Goal: Task Accomplishment & Management: Manage account settings

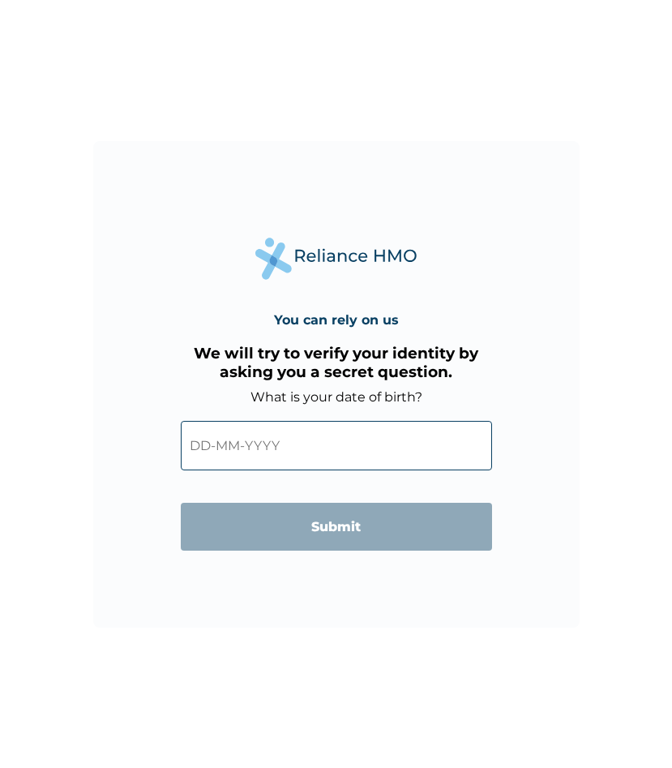
click at [284, 447] on input "text" at bounding box center [336, 445] width 311 height 49
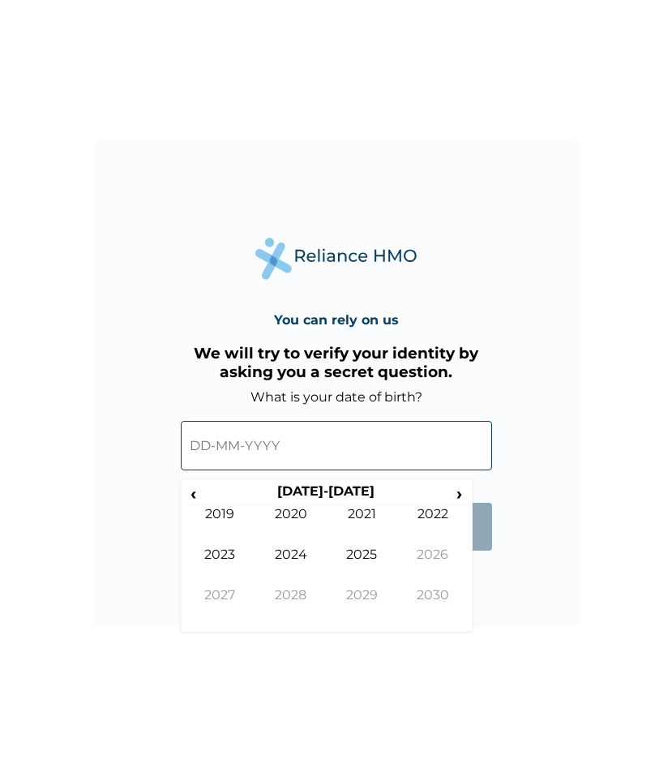
click at [197, 447] on input "text" at bounding box center [336, 445] width 311 height 49
click at [195, 493] on span "‹" at bounding box center [193, 493] width 17 height 20
click at [457, 494] on span "›" at bounding box center [460, 493] width 18 height 20
click at [485, 556] on form "What is your date of birth? ‹ [DEMOGRAPHIC_DATA]-[DEMOGRAPHIC_DATA] › [DEMOGRAP…" at bounding box center [336, 478] width 311 height 178
click at [457, 491] on span "›" at bounding box center [460, 493] width 18 height 20
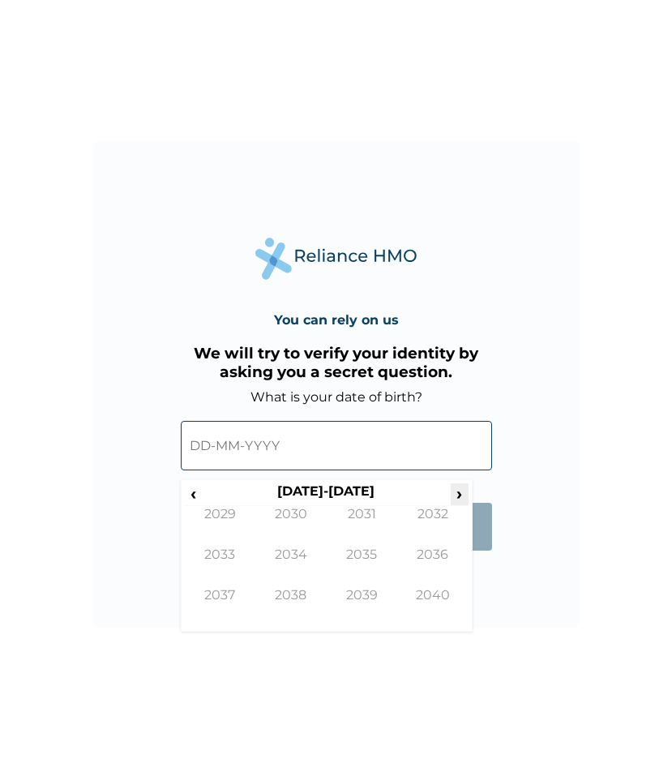
click at [457, 491] on span "›" at bounding box center [460, 493] width 18 height 20
click at [191, 494] on span "‹" at bounding box center [193, 493] width 17 height 20
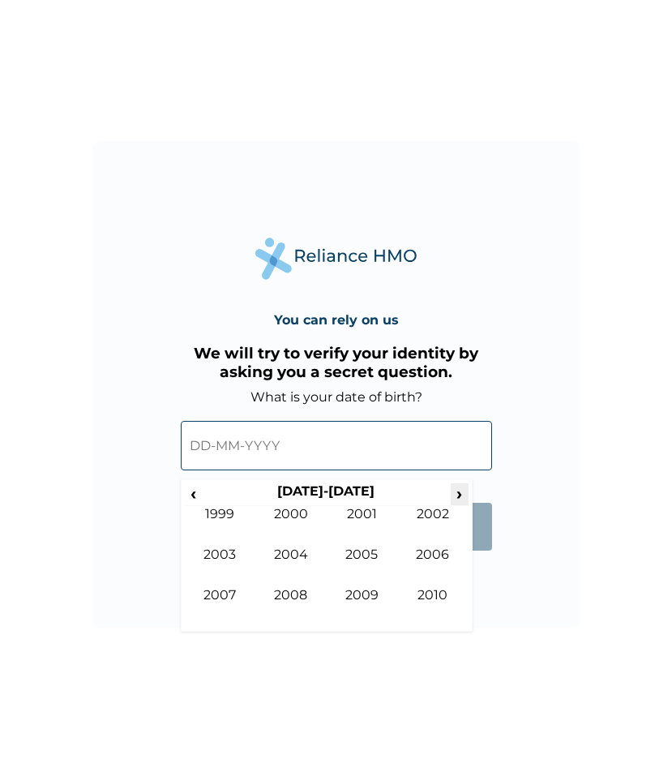
click at [457, 495] on span "›" at bounding box center [460, 493] width 18 height 20
click at [208, 446] on input "text" at bounding box center [336, 445] width 311 height 49
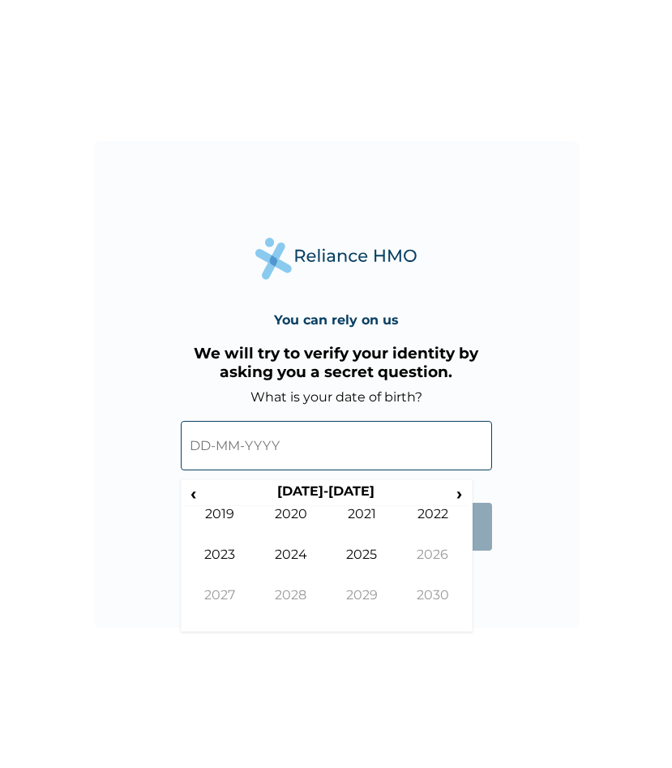
click at [208, 446] on input "text" at bounding box center [336, 445] width 311 height 49
click at [194, 442] on input "text" at bounding box center [336, 445] width 311 height 49
click at [282, 444] on input "text" at bounding box center [336, 445] width 311 height 49
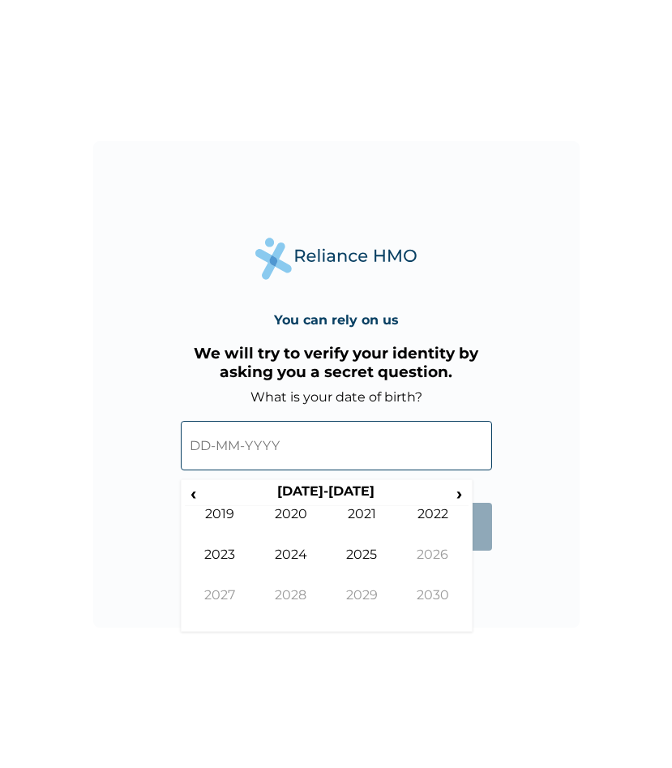
click at [282, 444] on input "text" at bounding box center [336, 445] width 311 height 49
click at [277, 445] on input "text" at bounding box center [336, 445] width 311 height 49
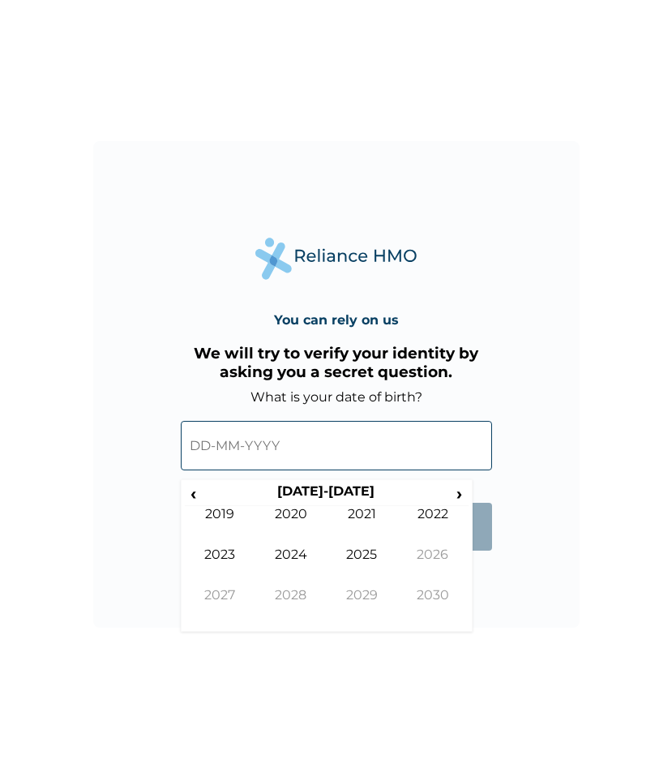
click at [277, 445] on input "text" at bounding box center [336, 445] width 311 height 49
click at [254, 445] on input "text" at bounding box center [336, 445] width 311 height 49
click at [364, 553] on td "2025" at bounding box center [362, 567] width 71 height 41
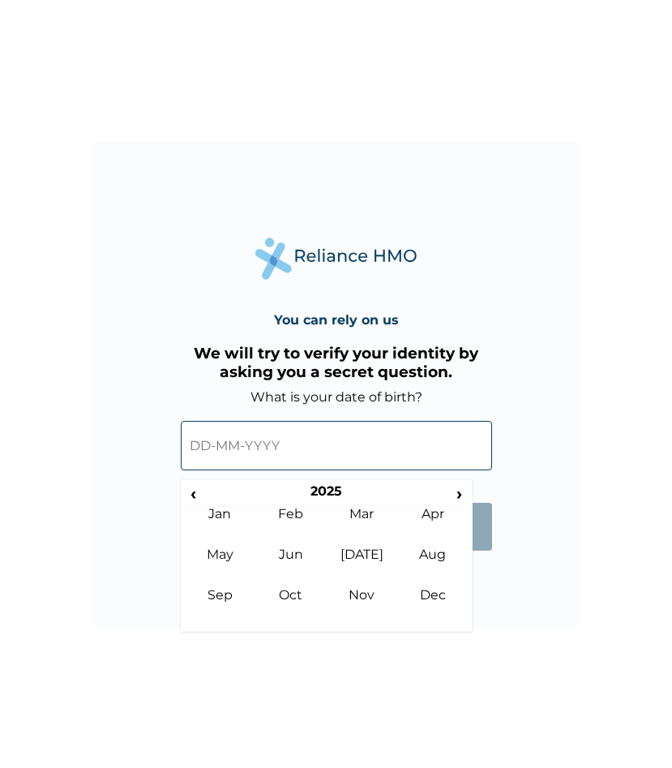
click at [224, 446] on input "text" at bounding box center [336, 445] width 311 height 49
click at [364, 554] on td "[DATE]" at bounding box center [362, 567] width 71 height 41
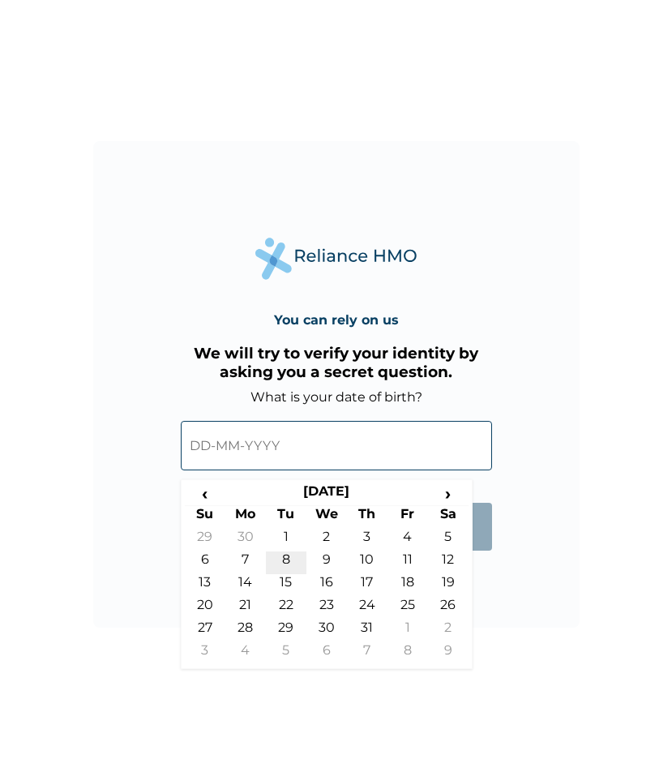
click at [286, 557] on td "8" at bounding box center [286, 562] width 41 height 23
type input "[DATE]"
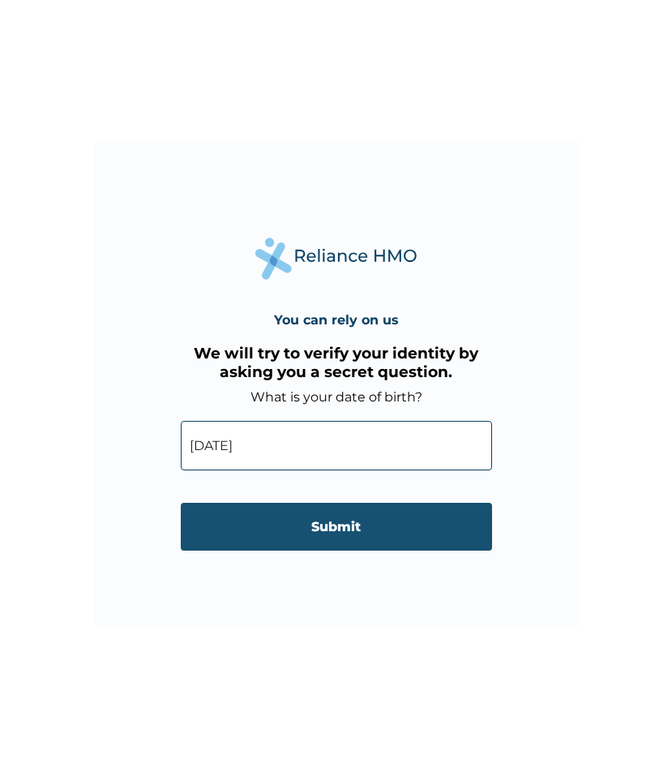
click at [332, 521] on input "Submit" at bounding box center [336, 527] width 311 height 48
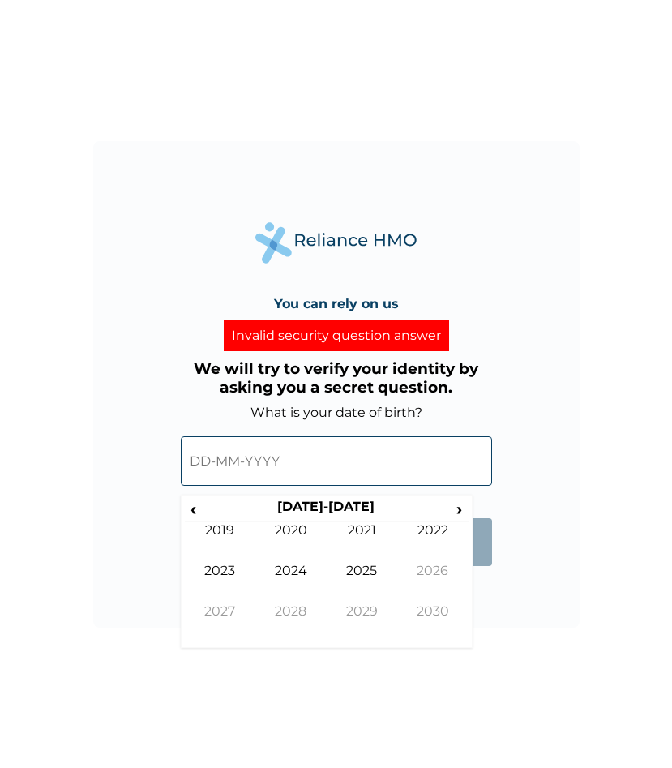
click at [284, 457] on input "text" at bounding box center [336, 460] width 311 height 49
click at [362, 569] on td "2025" at bounding box center [362, 583] width 71 height 41
click at [371, 571] on td "[DATE]" at bounding box center [362, 583] width 71 height 41
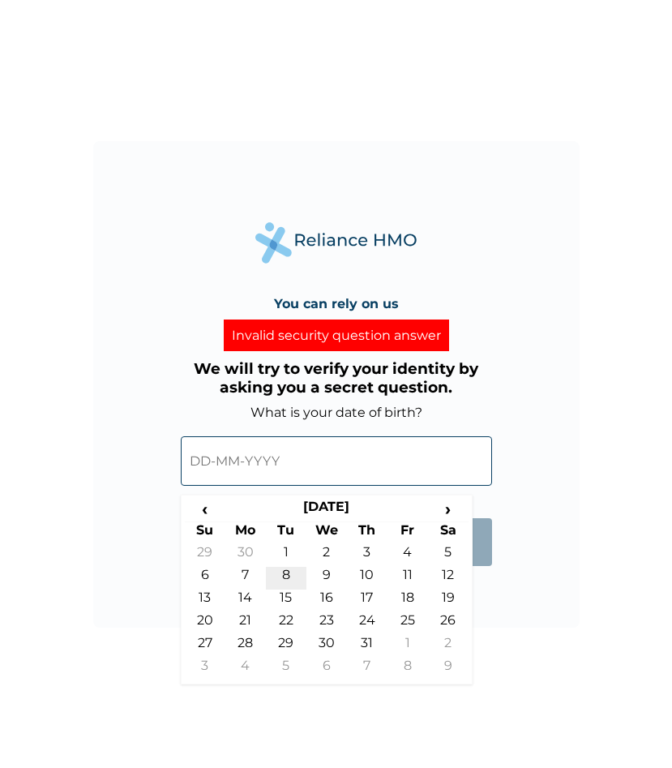
click at [288, 573] on td "8" at bounding box center [286, 578] width 41 height 23
type input "[DATE]"
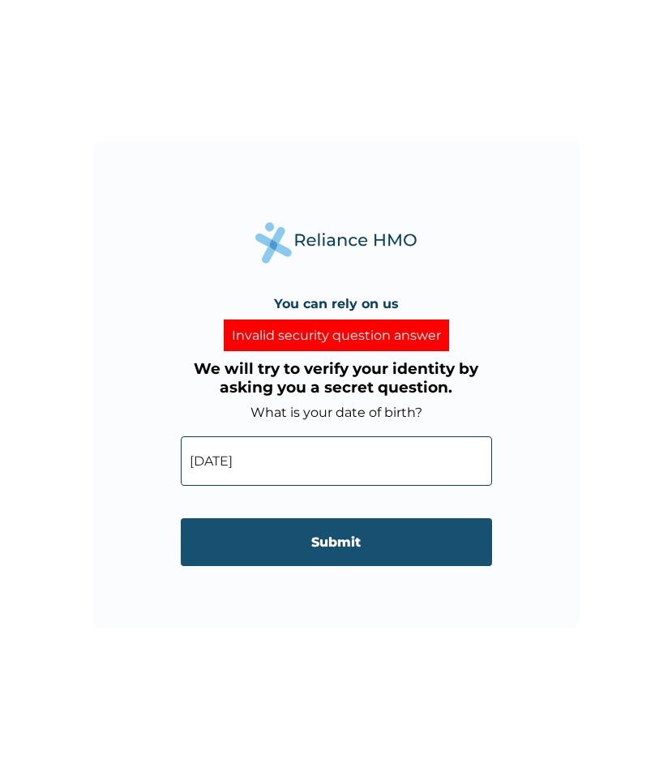
click at [372, 537] on input "Submit" at bounding box center [336, 542] width 311 height 48
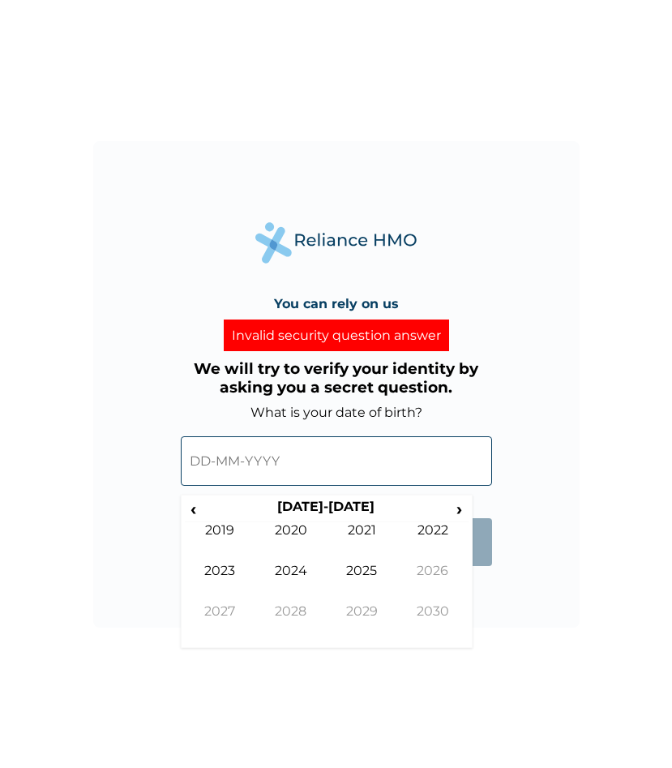
click at [290, 459] on input "text" at bounding box center [336, 460] width 311 height 49
click at [460, 506] on span "›" at bounding box center [460, 509] width 18 height 20
click at [460, 507] on span "›" at bounding box center [460, 509] width 18 height 20
click at [194, 508] on span "‹" at bounding box center [193, 509] width 17 height 20
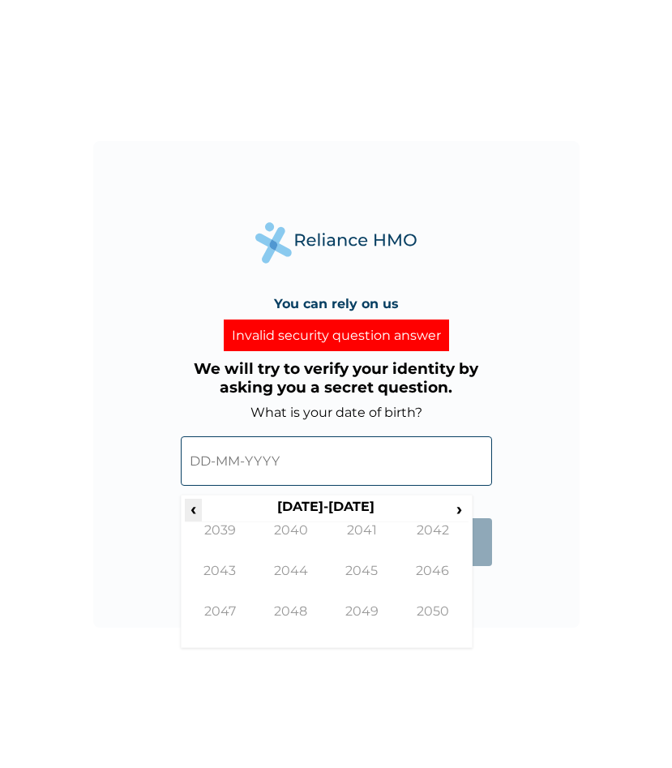
click at [194, 508] on span "‹" at bounding box center [193, 509] width 17 height 20
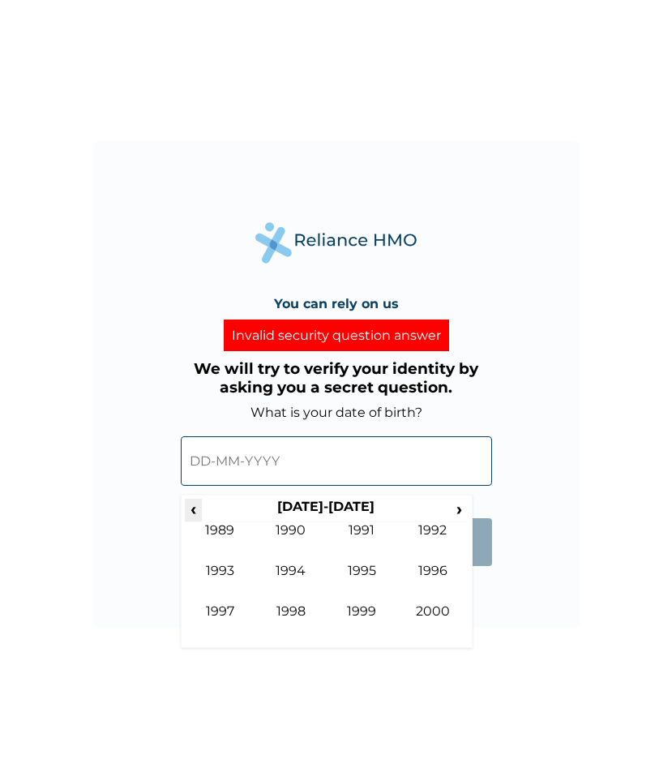
click at [194, 508] on span "‹" at bounding box center [193, 509] width 17 height 20
click at [298, 610] on td "1978" at bounding box center [290, 623] width 71 height 41
click at [359, 575] on td "[DATE]" at bounding box center [362, 583] width 71 height 41
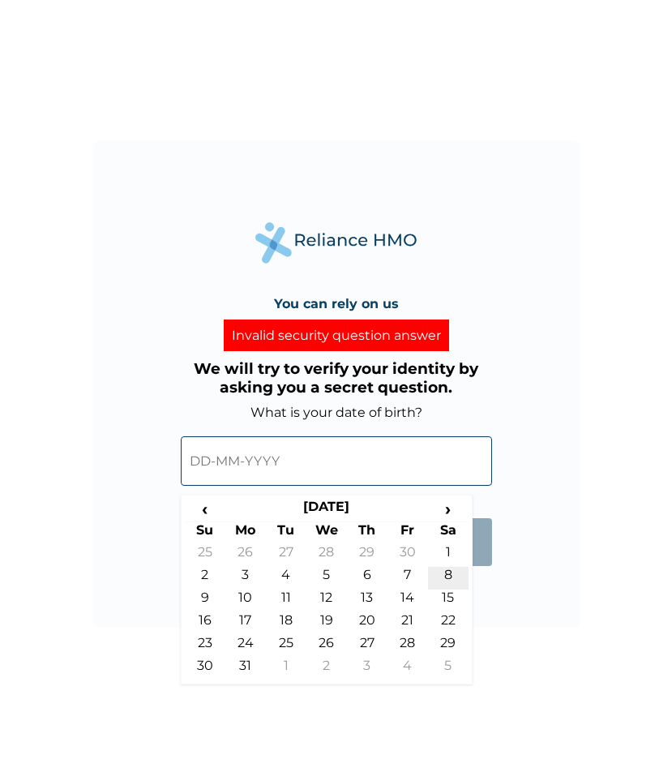
click at [450, 576] on td "8" at bounding box center [448, 578] width 41 height 23
type input "[DATE]"
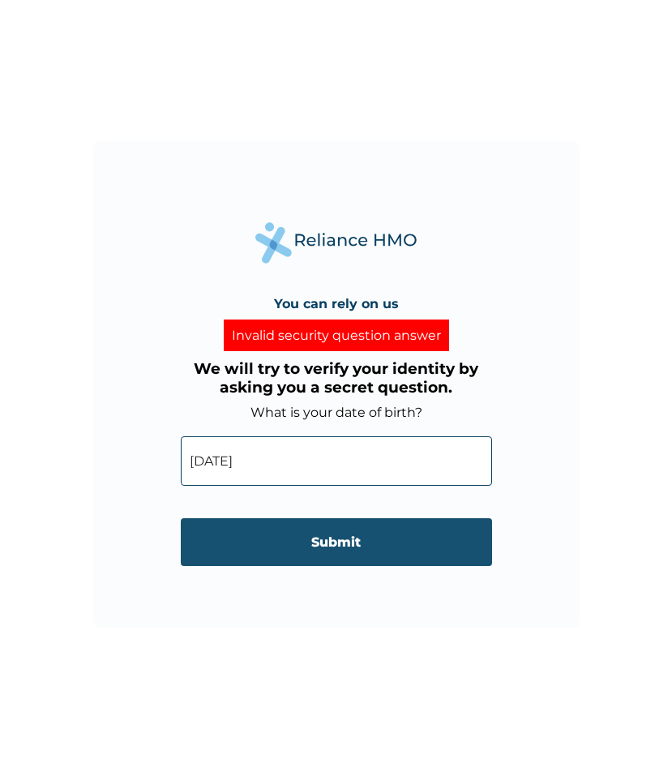
click at [373, 538] on input "Submit" at bounding box center [336, 542] width 311 height 48
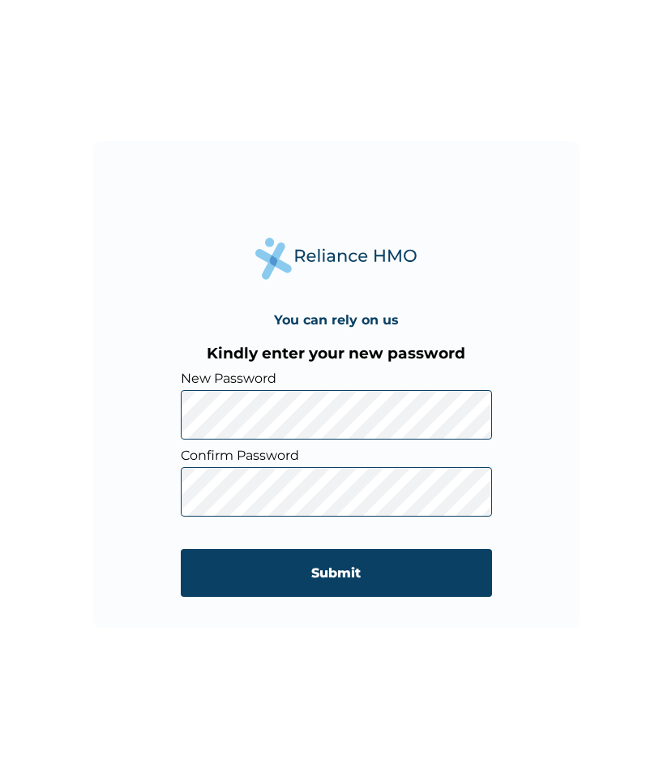
click at [300, 453] on label "Confirm Password" at bounding box center [336, 455] width 311 height 15
click at [227, 444] on form "New Password Confirm Password Submit" at bounding box center [336, 492] width 311 height 242
click at [603, 401] on div "You can rely on us Kindly enter your new password New Password Confirm Password…" at bounding box center [336, 384] width 672 height 768
drag, startPoint x: 600, startPoint y: 365, endPoint x: 598, endPoint y: 383, distance: 17.9
click at [598, 382] on div "You can rely on us Kindly enter your new password New Password Confirm Password…" at bounding box center [336, 384] width 672 height 768
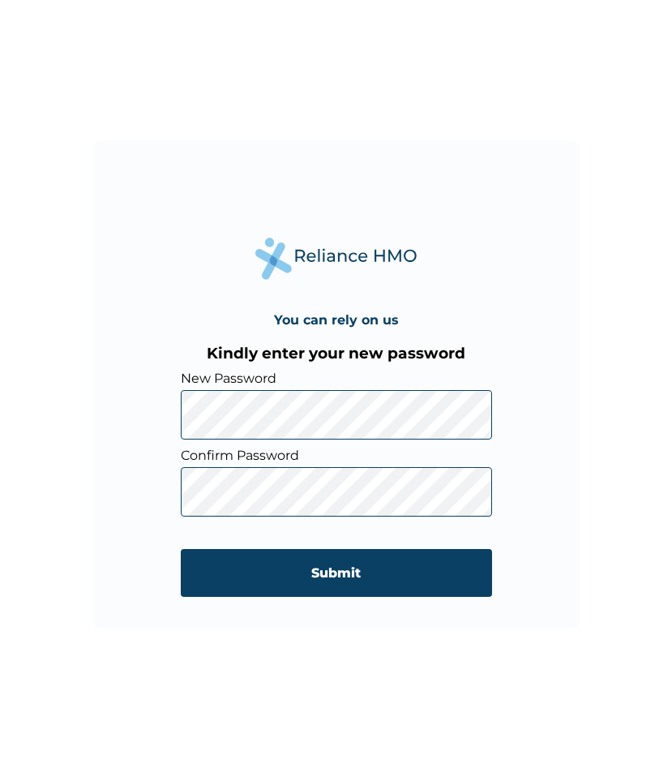
drag, startPoint x: 656, startPoint y: 577, endPoint x: 637, endPoint y: 580, distance: 18.8
click at [646, 579] on div "You can rely on us Kindly enter your new password New Password Confirm Password…" at bounding box center [336, 384] width 672 height 768
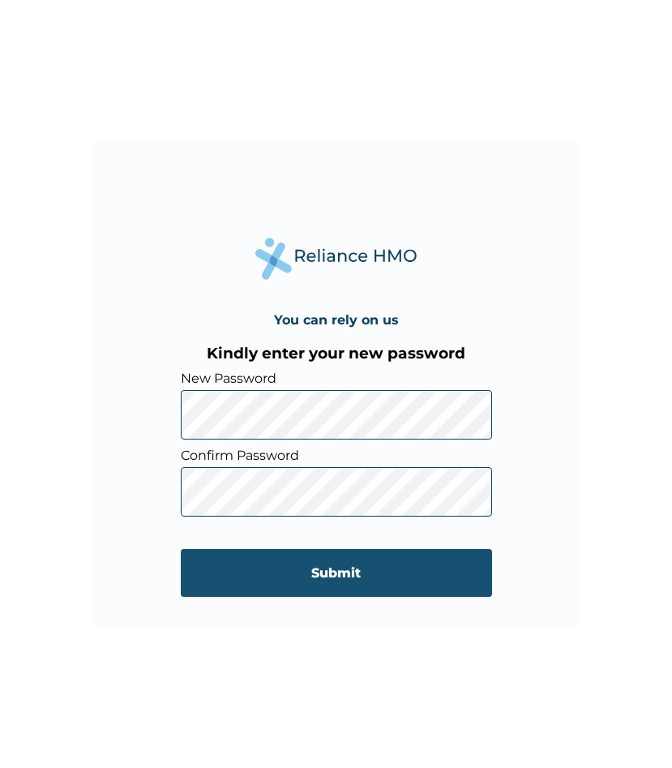
click at [381, 578] on input "Submit" at bounding box center [336, 573] width 311 height 48
click at [360, 578] on input "Submit" at bounding box center [336, 573] width 311 height 48
